Goal: Task Accomplishment & Management: Manage account settings

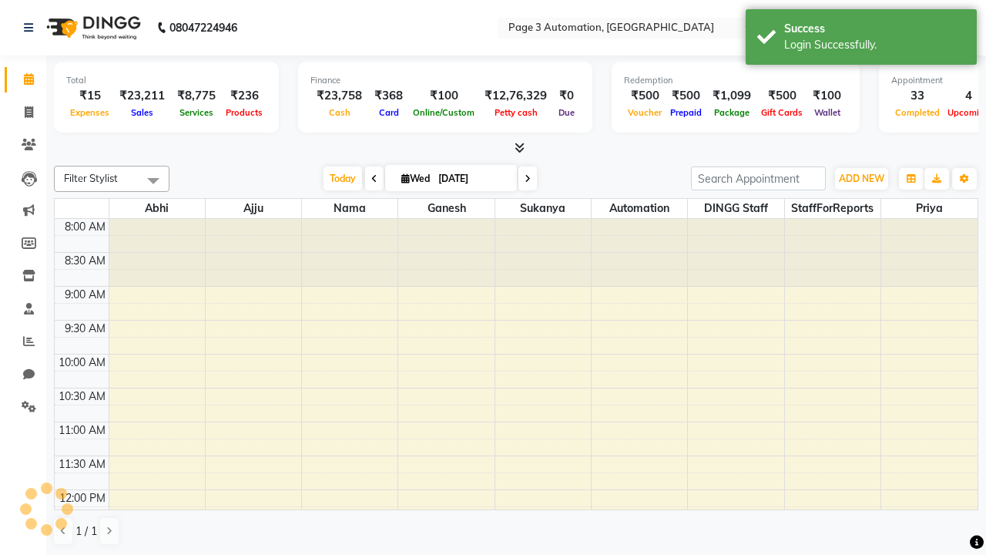
select select "en"
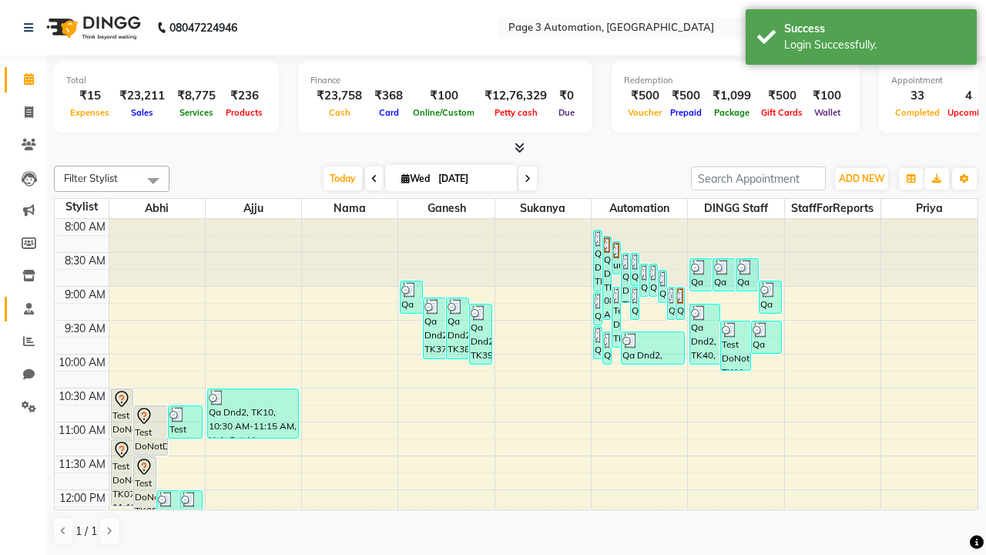
click at [23, 308] on span at bounding box center [28, 310] width 27 height 18
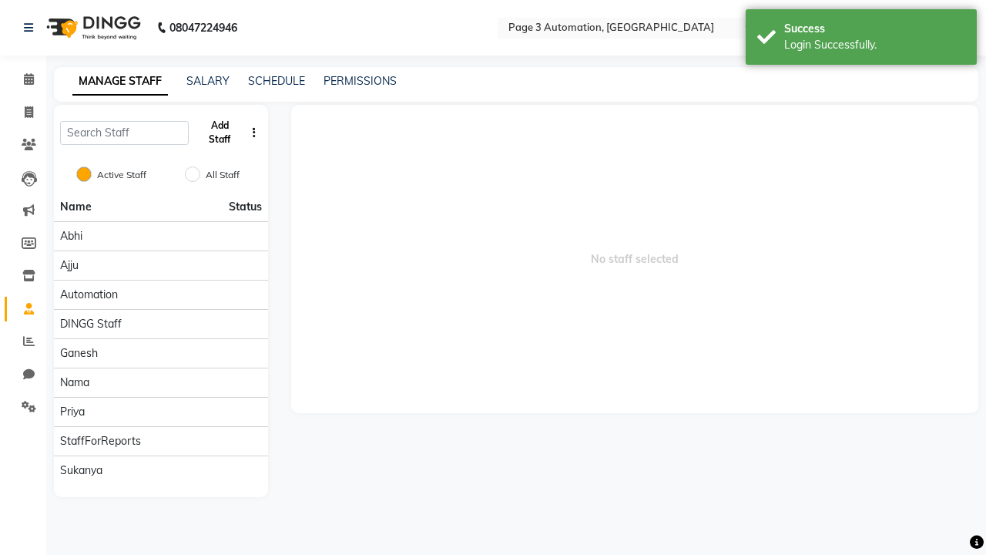
click at [220, 133] on button "Add Staff" at bounding box center [220, 133] width 50 height 40
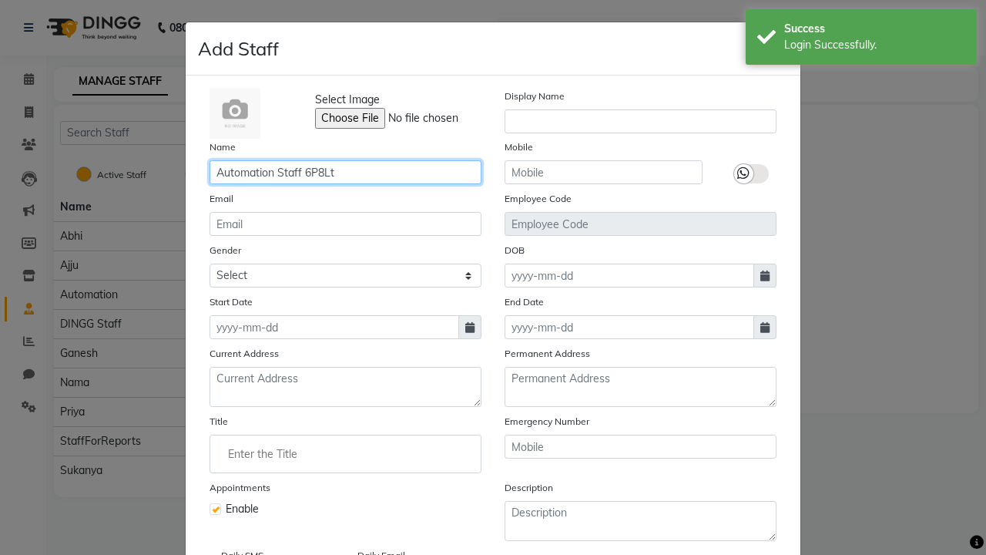
type input "Automation Staff 6P8Lt"
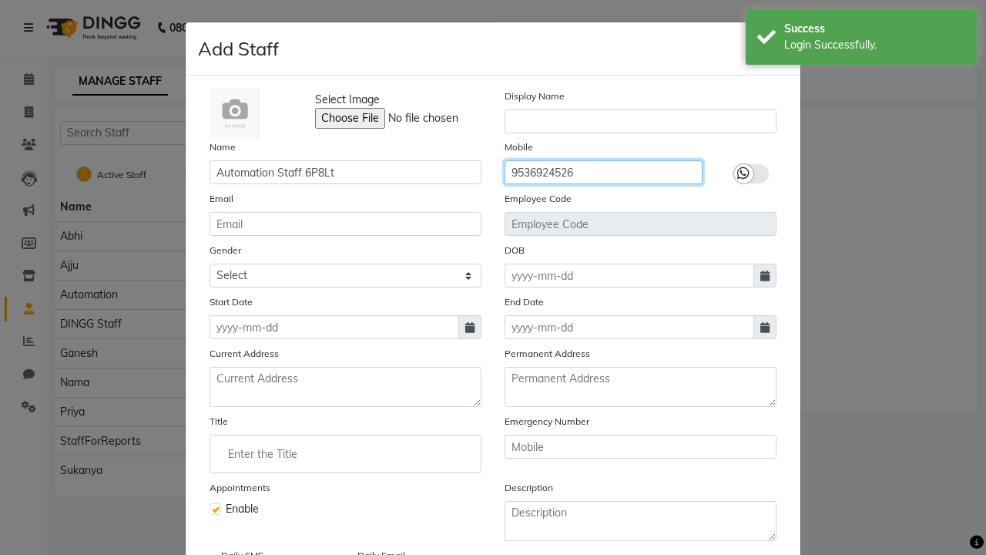
type input "9536924526"
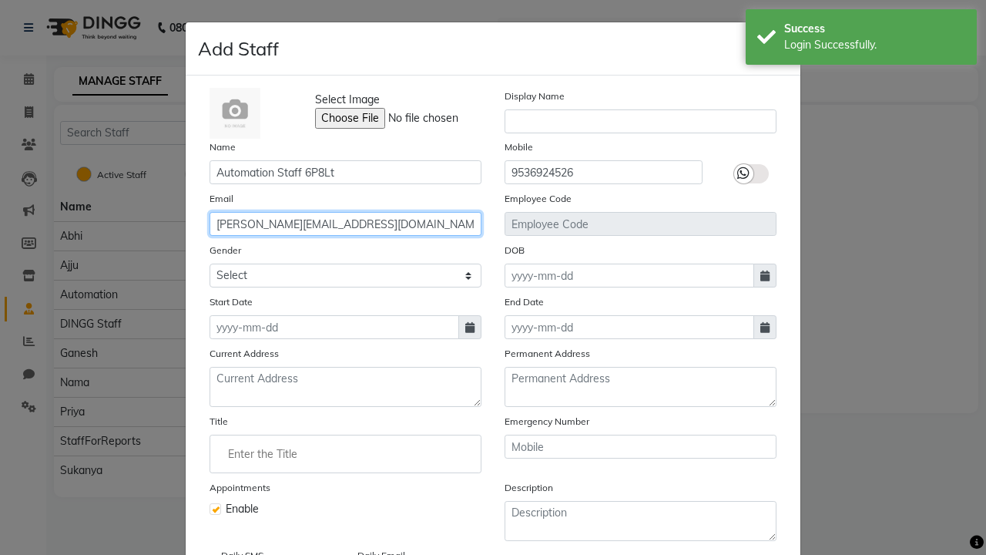
type input "[PERSON_NAME][EMAIL_ADDRESS][DOMAIN_NAME]"
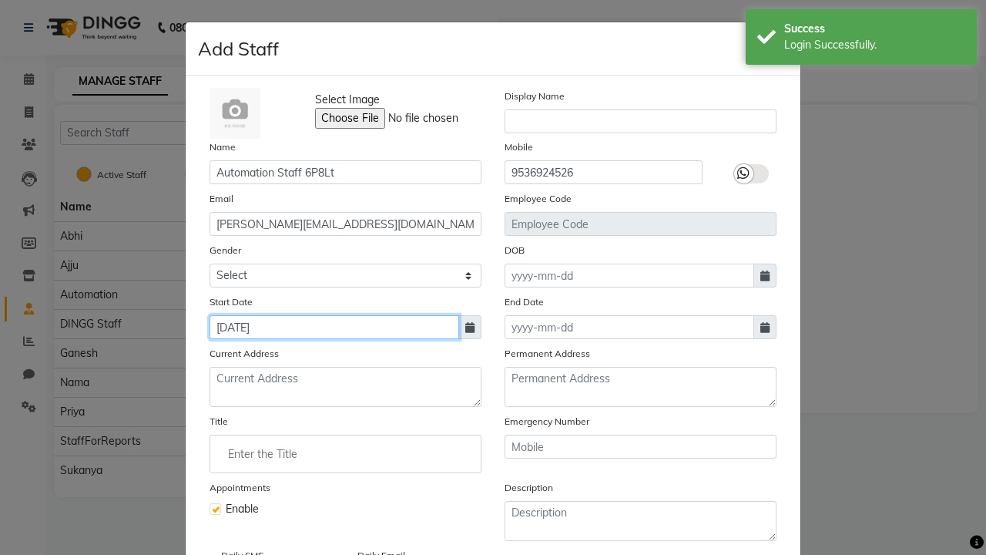
type input "[DATE]"
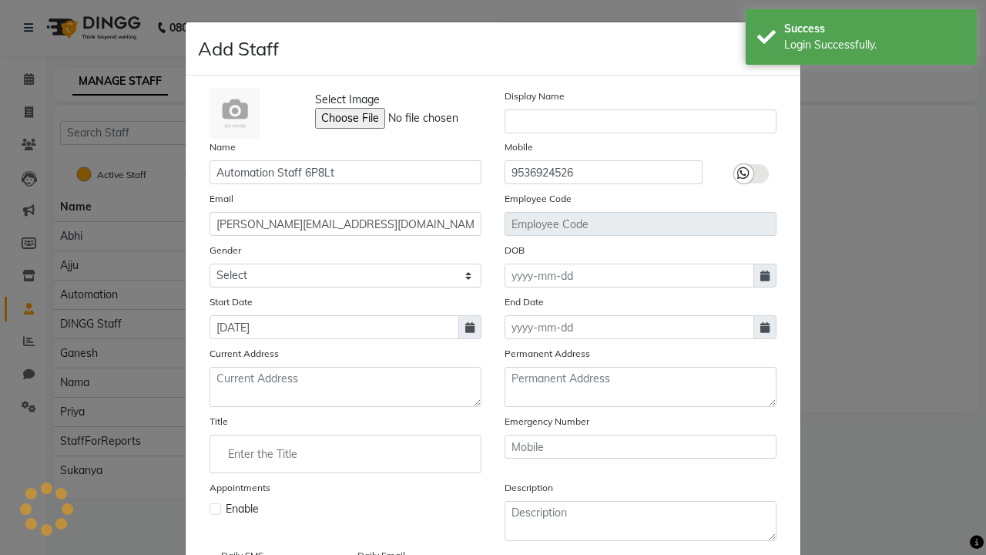
checkbox input "false"
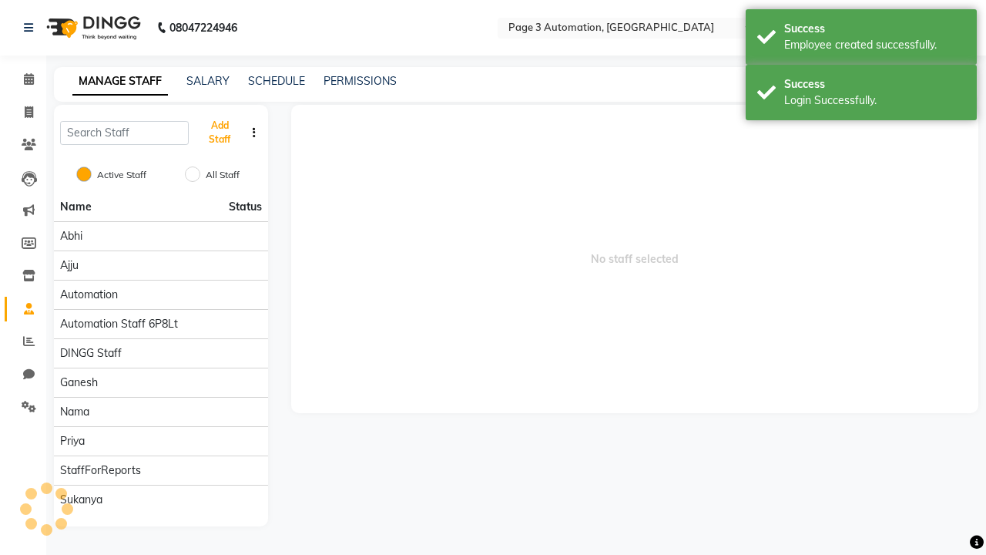
scroll to position [125, 0]
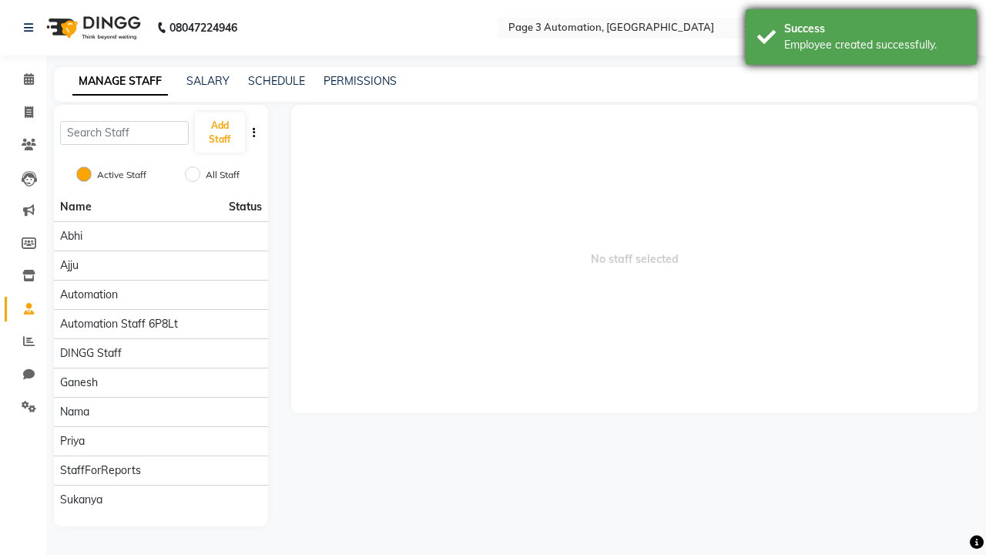
click at [861, 39] on div "Employee created successfully." at bounding box center [874, 45] width 181 height 16
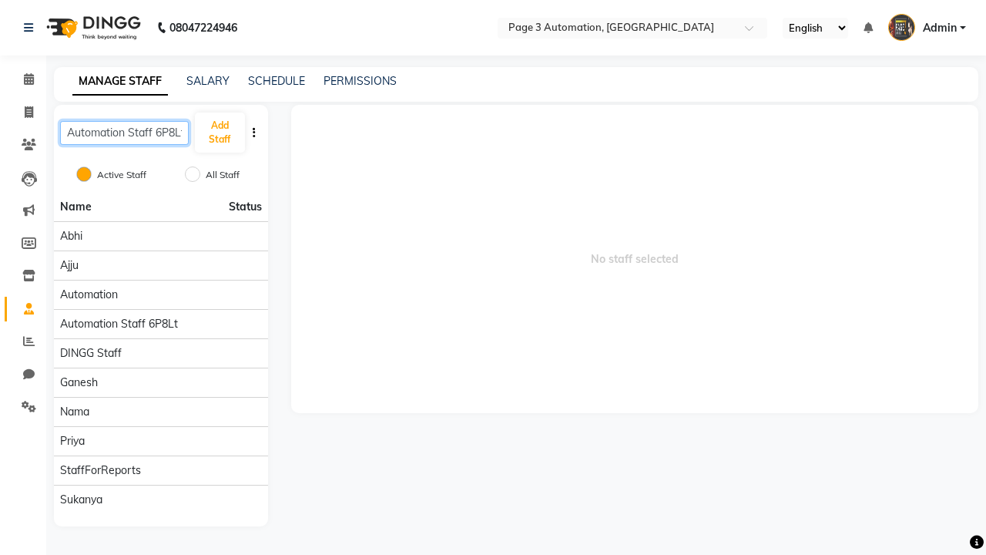
scroll to position [0, 3]
type input "Automation Staff 6P8Lt"
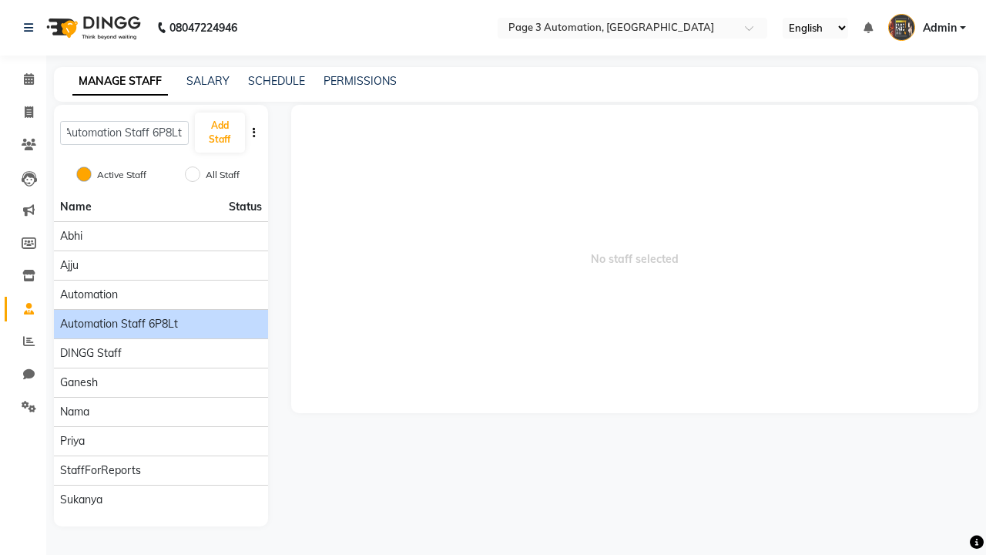
click at [160, 316] on span "Automation Staff 6P8Lt" at bounding box center [119, 324] width 118 height 16
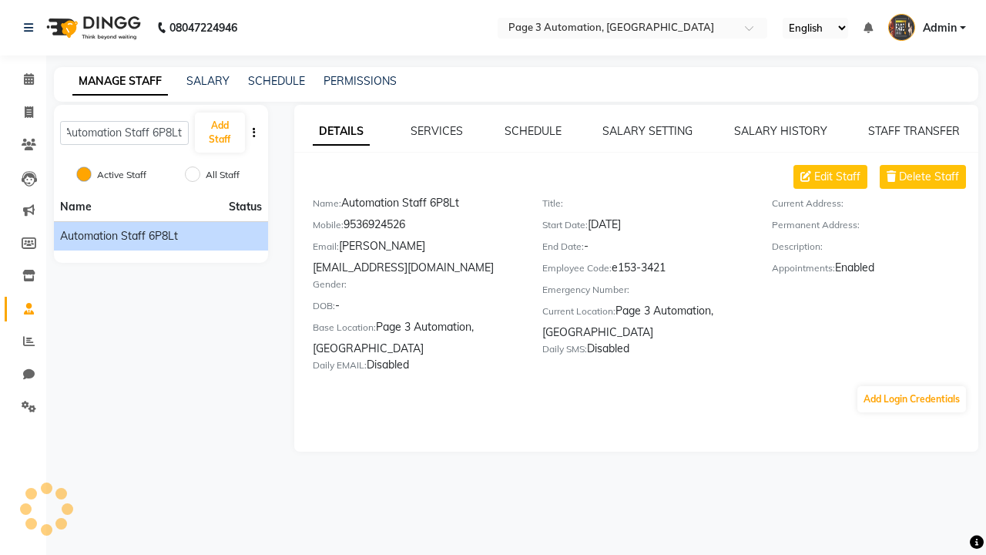
scroll to position [0, 0]
click at [912, 386] on button "Add Login Credentials" at bounding box center [912, 399] width 109 height 26
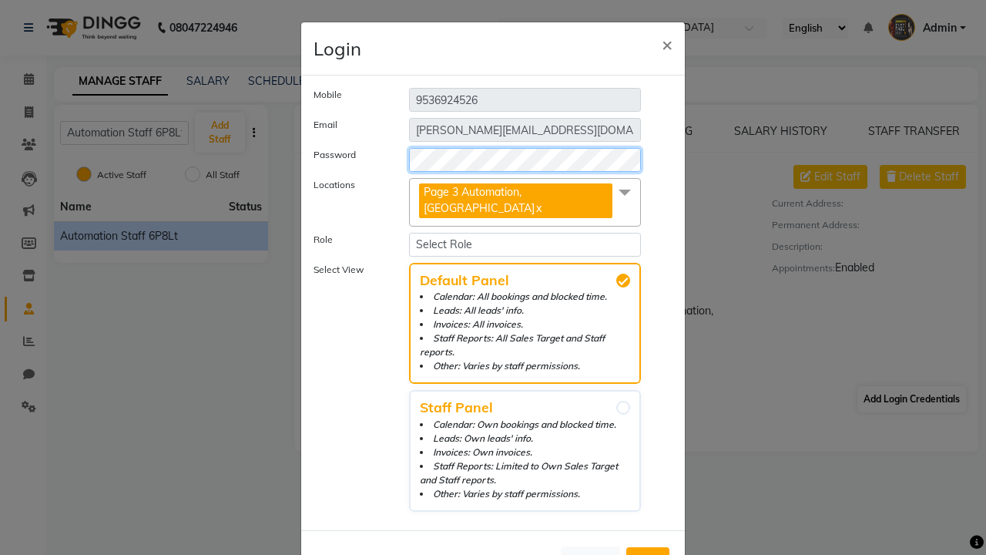
select select "4595"
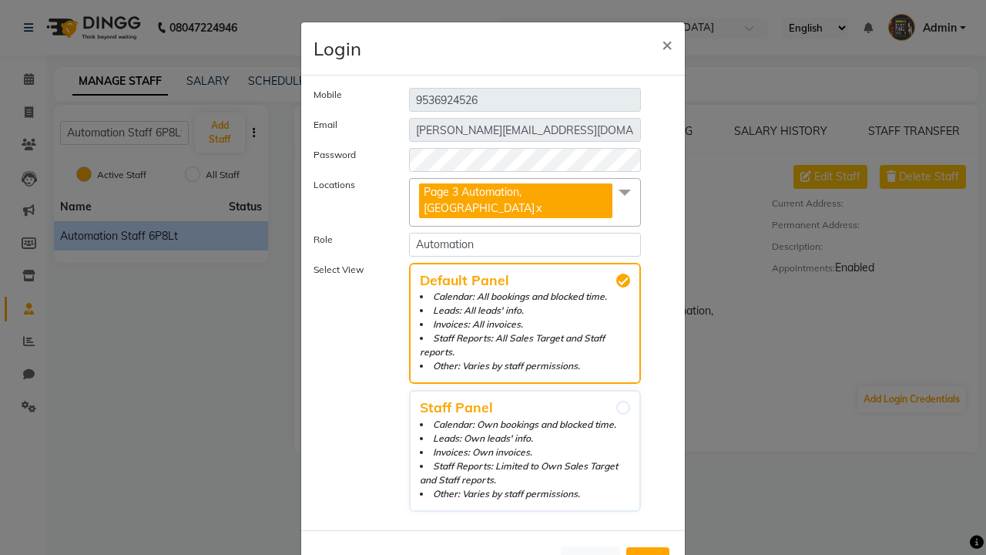
click at [648, 553] on span "Add" at bounding box center [648, 560] width 25 height 15
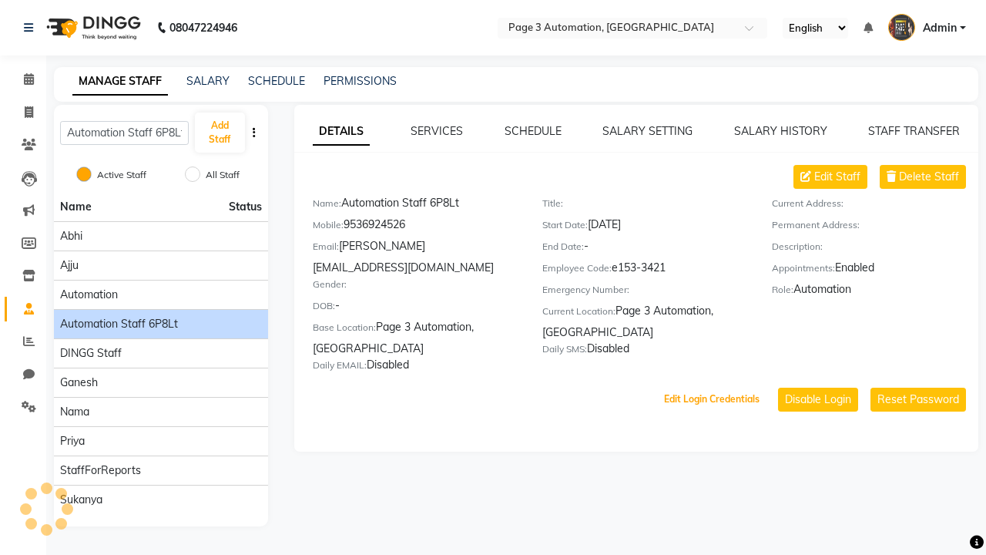
scroll to position [38, 0]
click at [356, 81] on link "PERMISSIONS" at bounding box center [360, 81] width 73 height 14
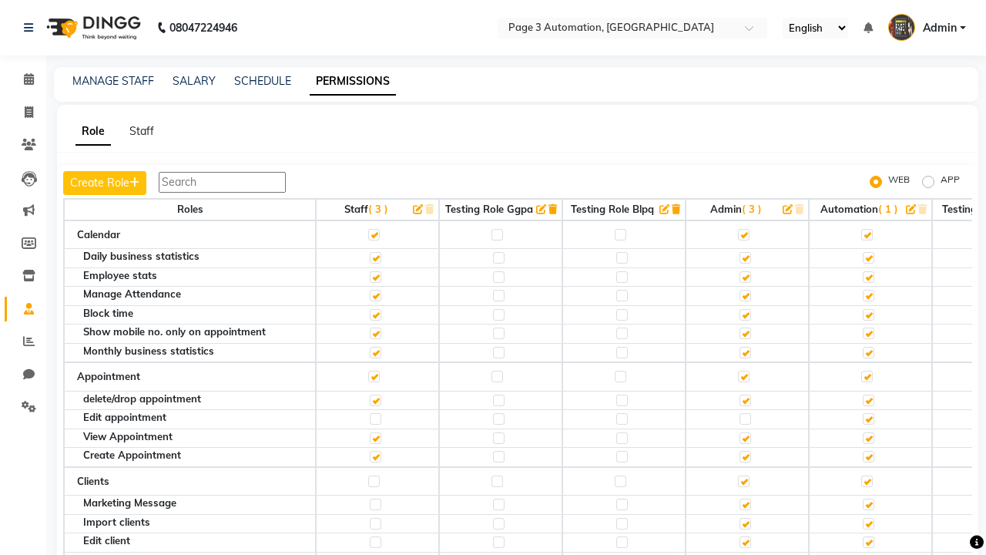
click at [867, 234] on label at bounding box center [867, 235] width 12 height 12
click at [867, 234] on input "checkbox" at bounding box center [866, 235] width 10 height 10
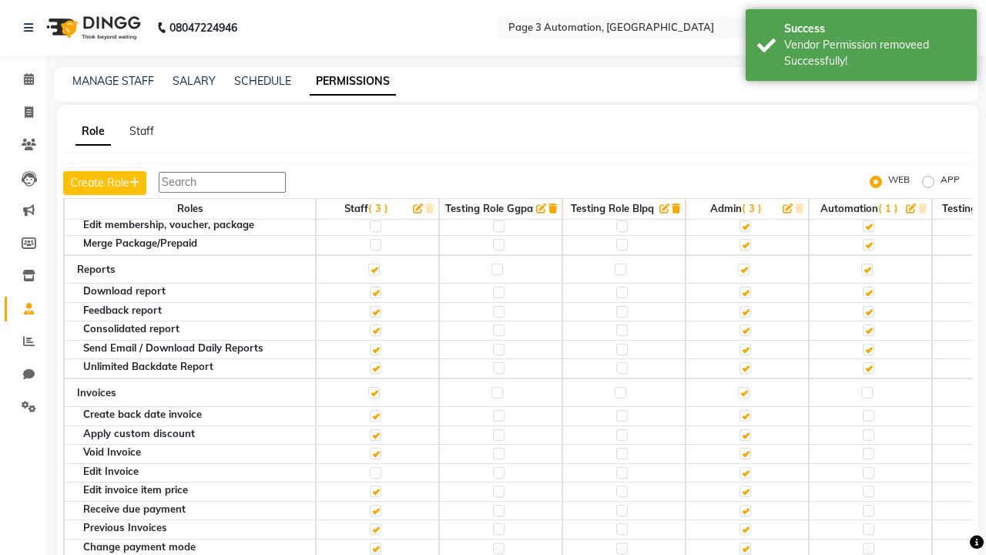
click at [867, 152] on label at bounding box center [867, 146] width 12 height 12
click at [867, 151] on input "checkbox" at bounding box center [866, 146] width 10 height 10
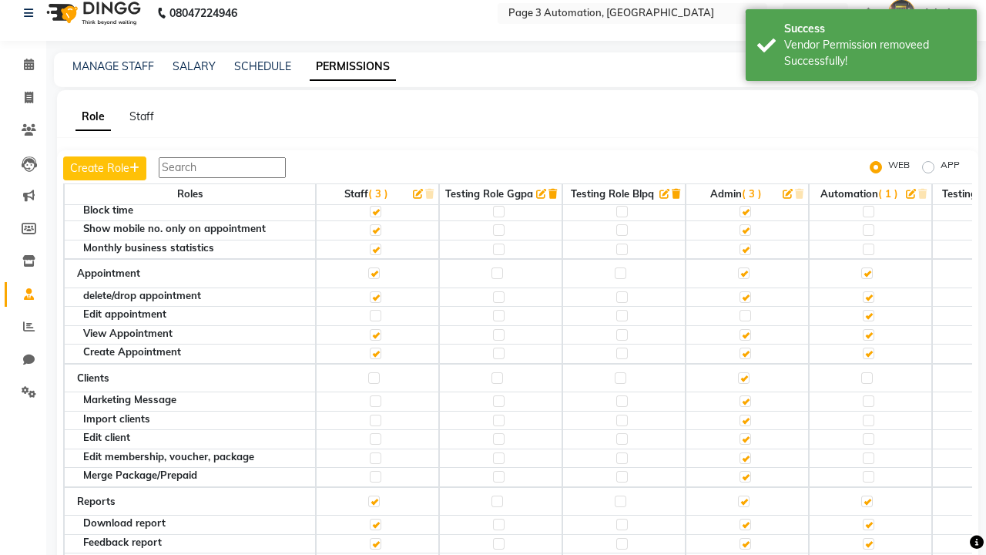
scroll to position [0, 0]
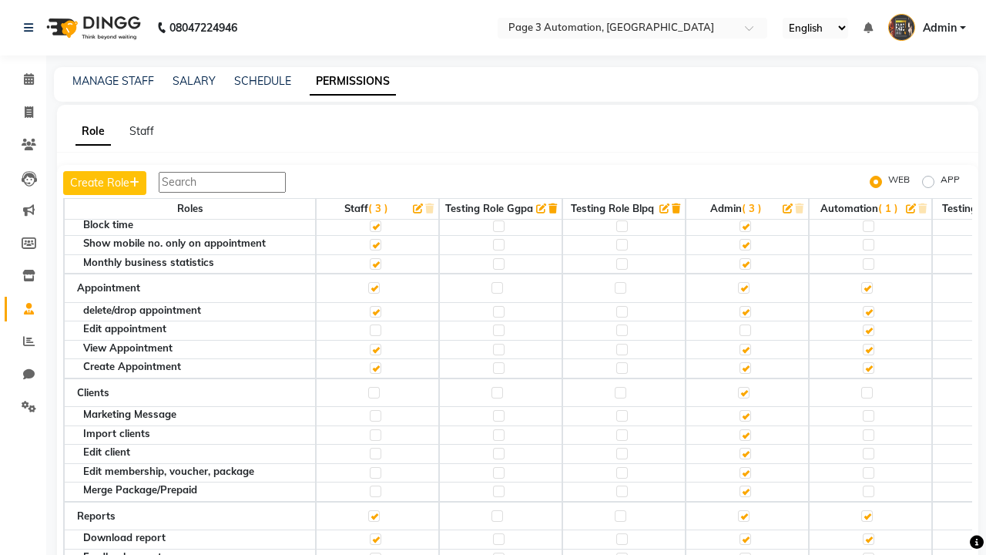
click at [927, 28] on span "Admin" at bounding box center [940, 28] width 34 height 16
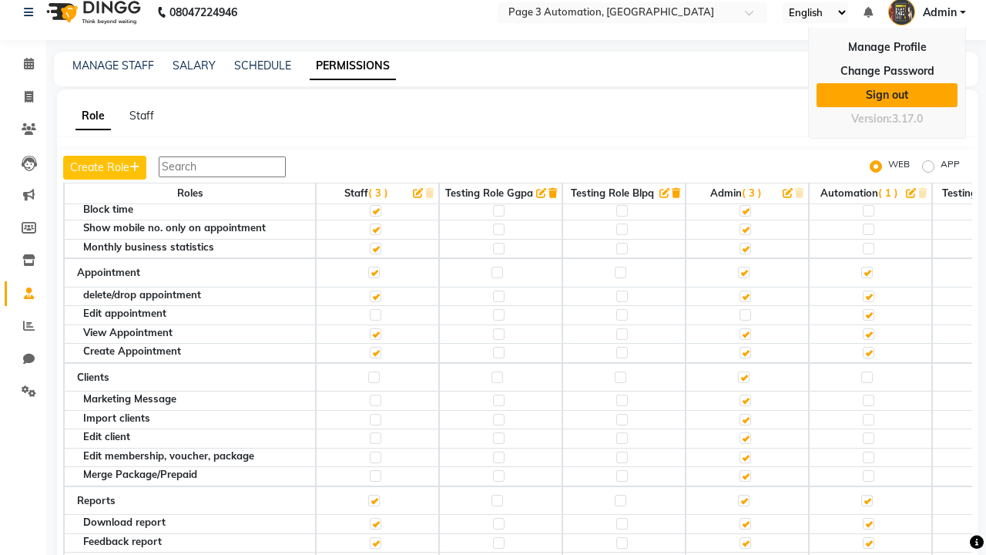
click at [887, 95] on link "Sign out" at bounding box center [887, 95] width 141 height 24
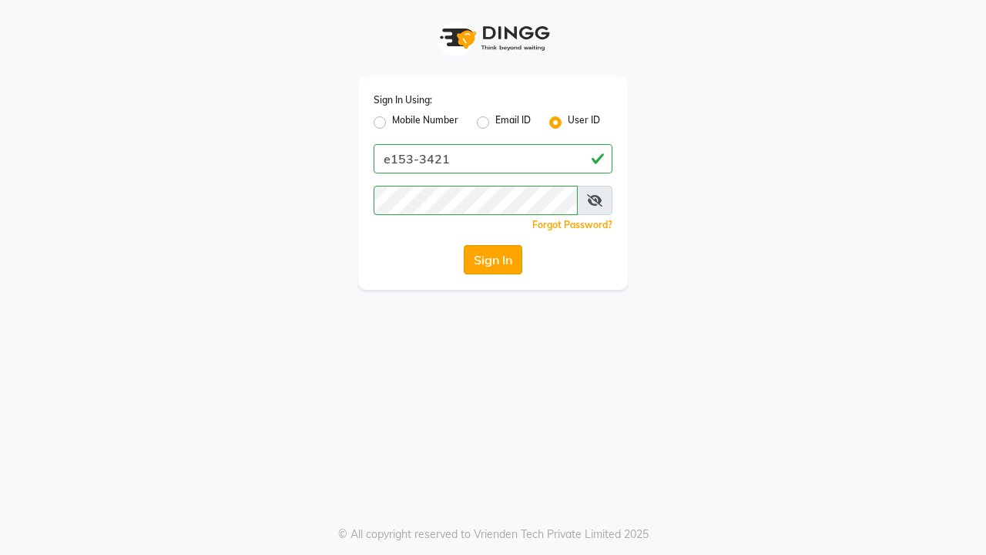
click at [493, 260] on button "Sign In" at bounding box center [493, 259] width 59 height 29
